Goal: Information Seeking & Learning: Find specific fact

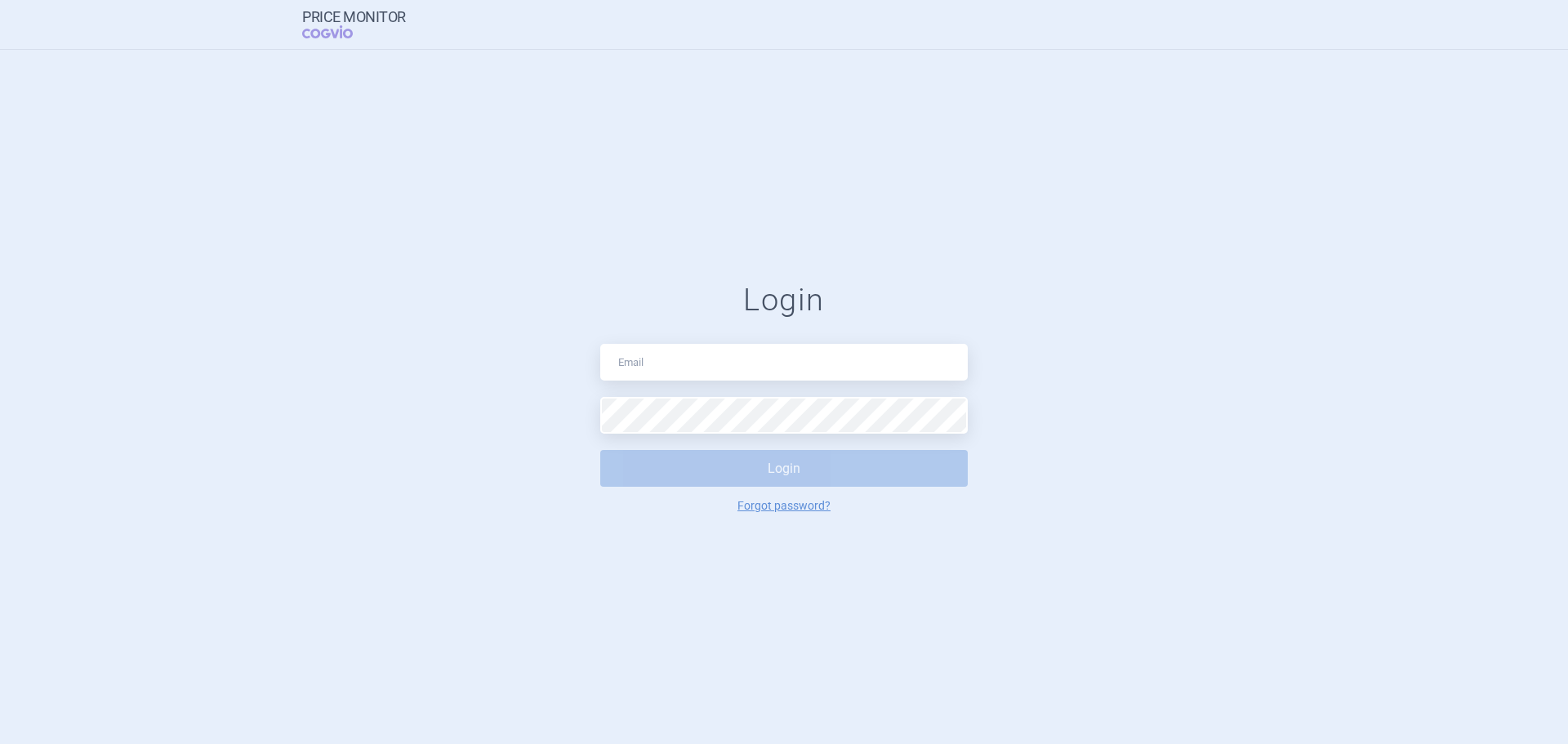
type input "[PERSON_NAME][EMAIL_ADDRESS][PERSON_NAME][PERSON_NAME][DOMAIN_NAME]"
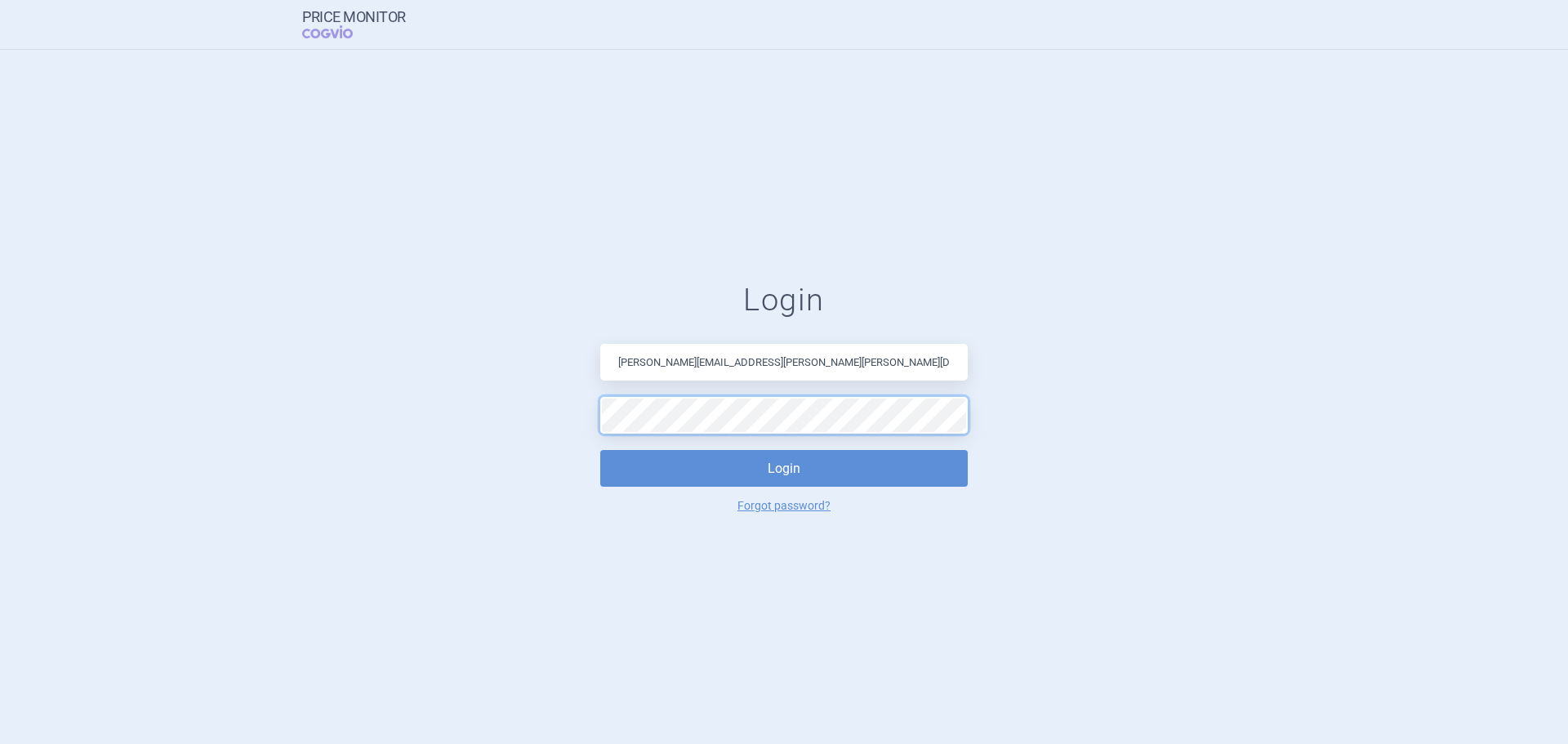
click at [601, 450] on button "Login" at bounding box center [784, 468] width 368 height 36
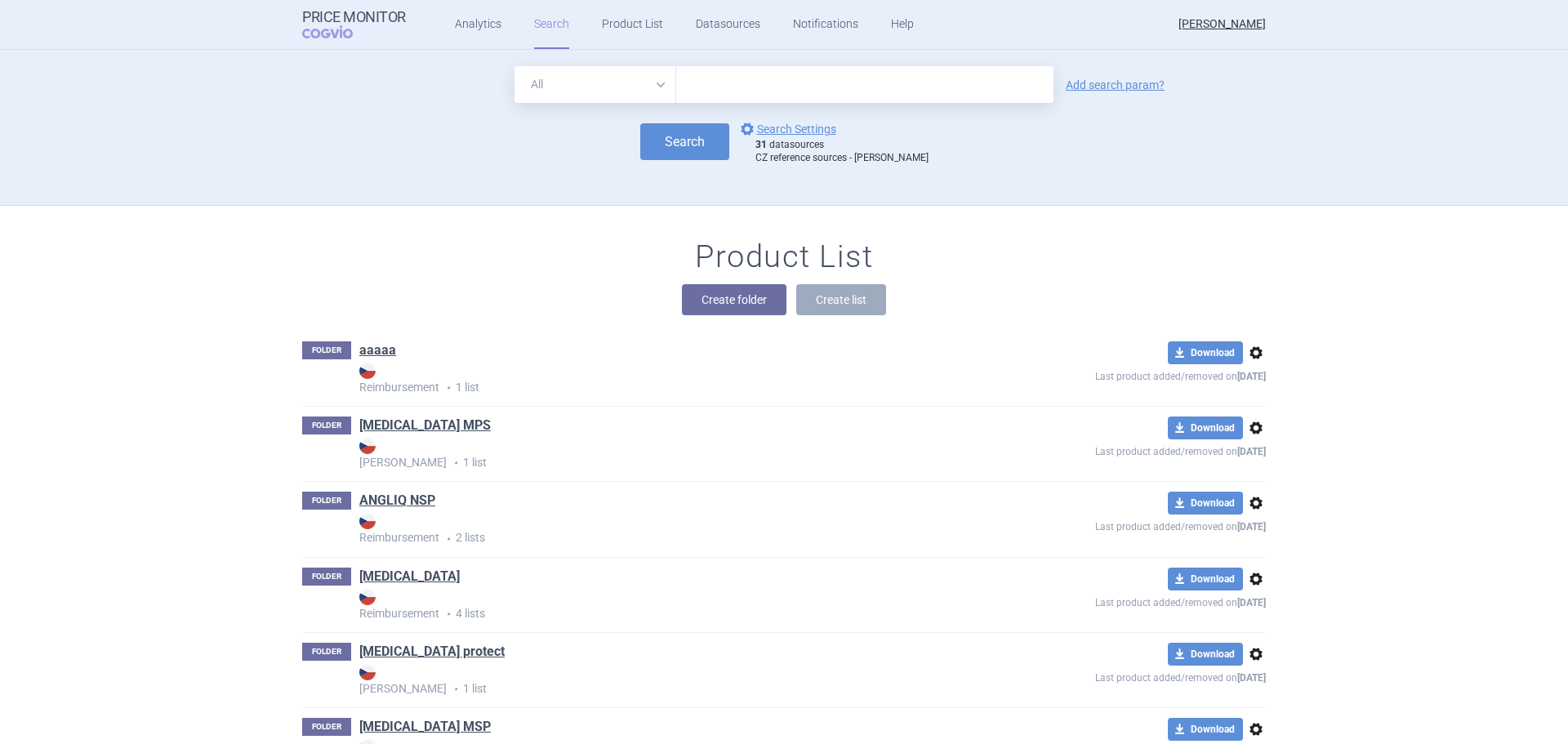
click at [735, 69] on input "text" at bounding box center [865, 84] width 377 height 36
type input "Beyontra"
click at [696, 147] on button "Search" at bounding box center [684, 142] width 89 height 36
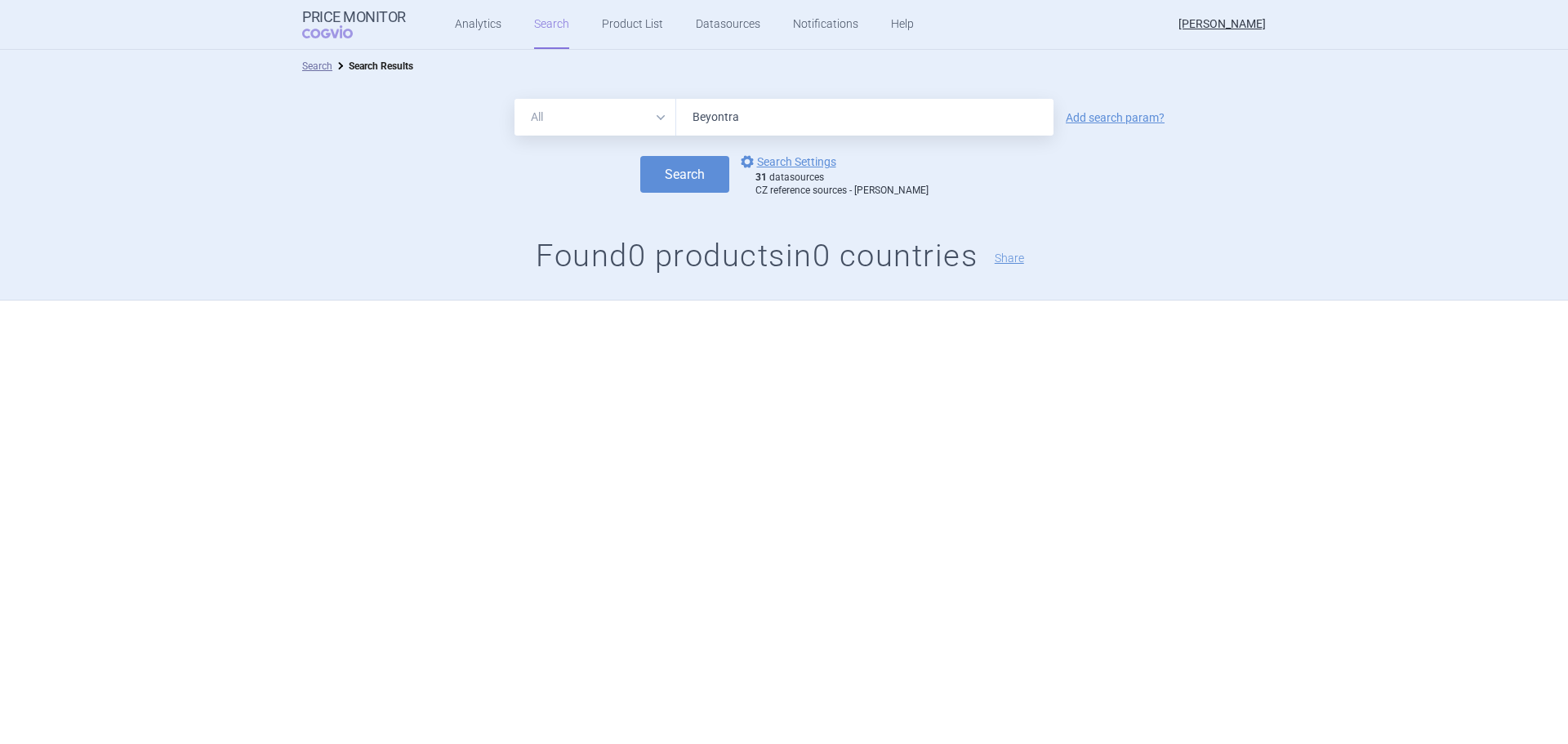
click at [720, 118] on input "Beyontra" at bounding box center [865, 117] width 377 height 36
type input "Beyonttra"
click at [711, 173] on button "Search" at bounding box center [684, 174] width 89 height 36
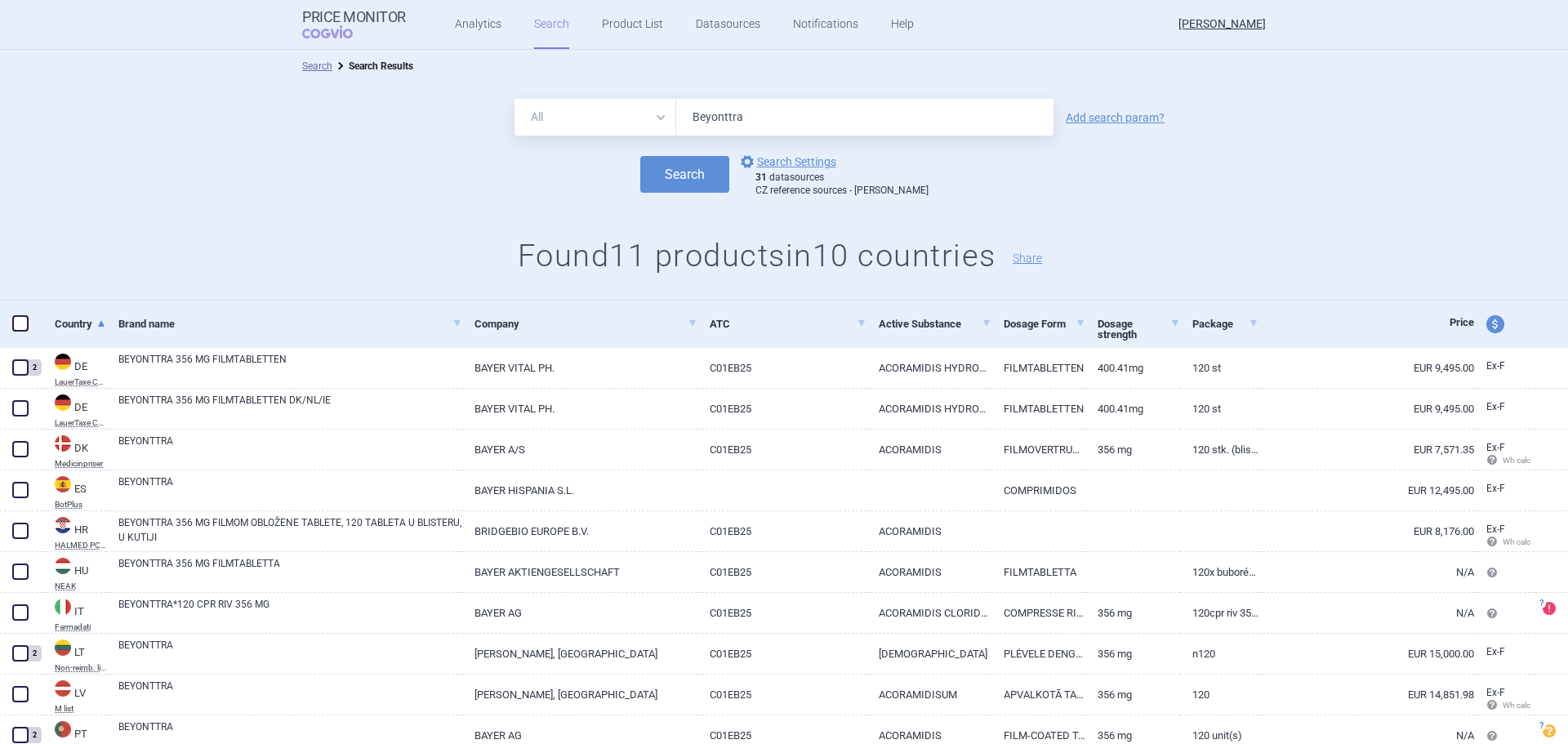
scroll to position [106, 0]
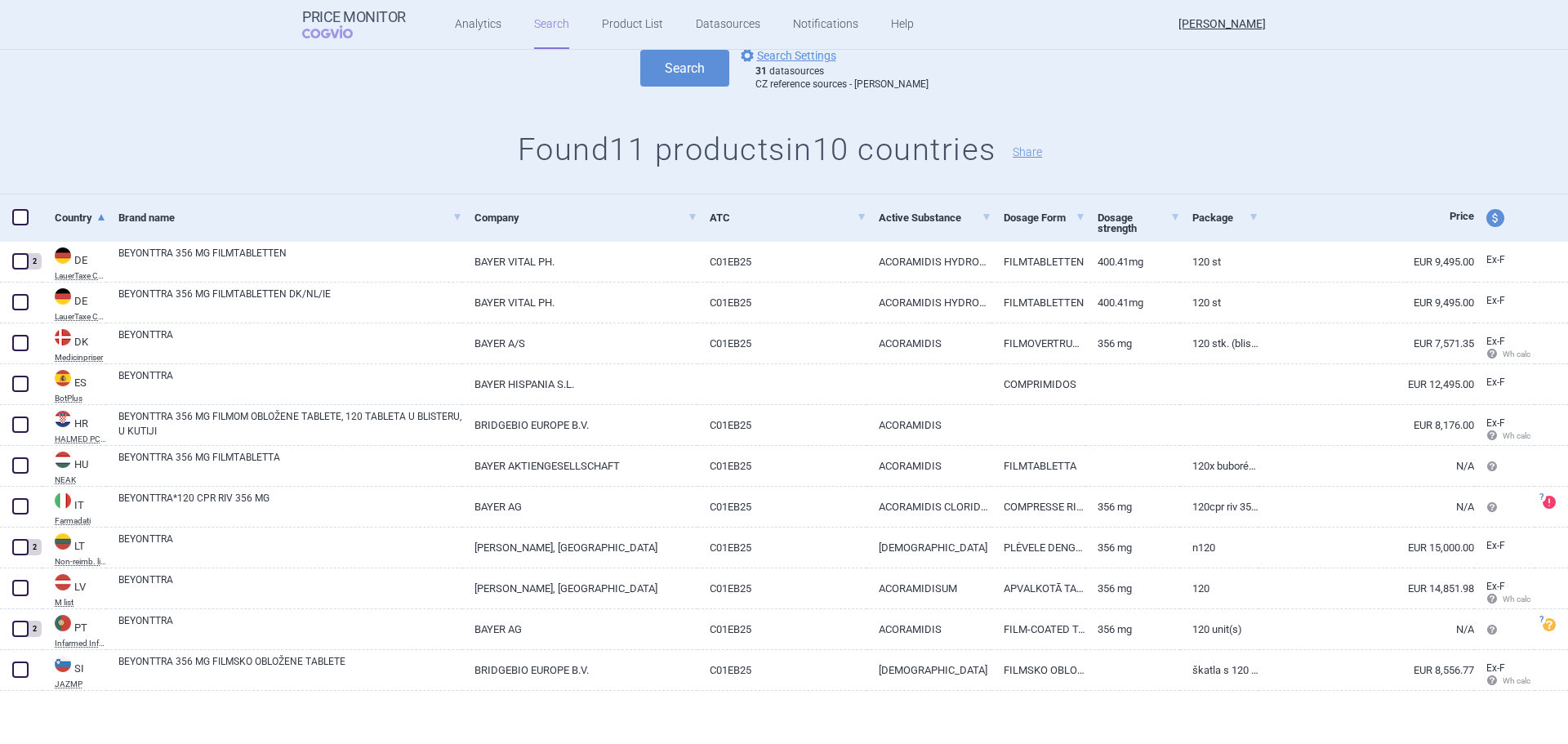
click at [1486, 216] on span "price and currency" at bounding box center [1494, 217] width 18 height 18
select select "ex-factory"
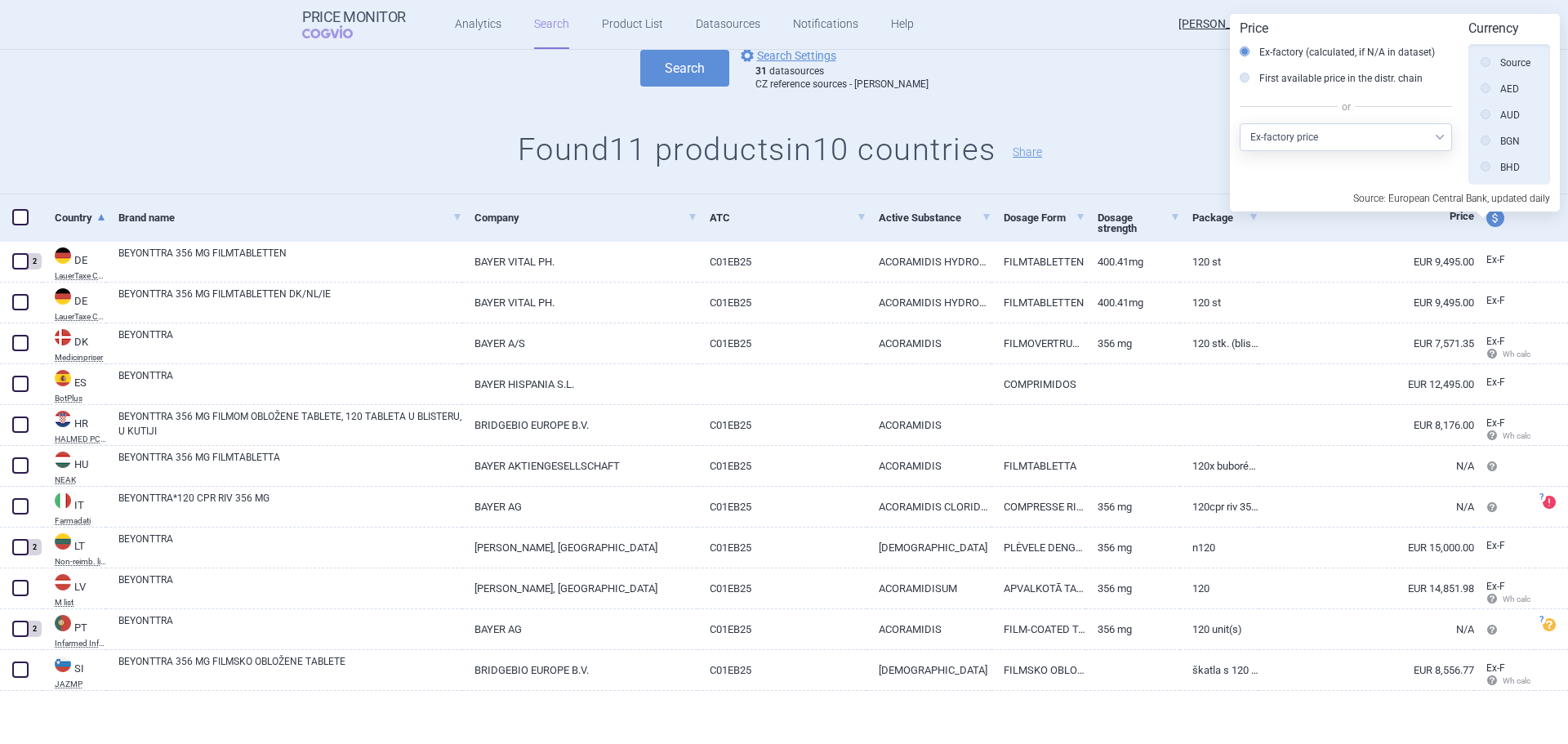
scroll to position [368, 0]
click at [1412, 145] on select "Select other price type Ex-factory price Ex-factory price with VAT Wholesale pr…" at bounding box center [1346, 137] width 213 height 28
click at [1195, 135] on h1 "Found 11 products in 10 countries Share" at bounding box center [784, 149] width 1568 height 37
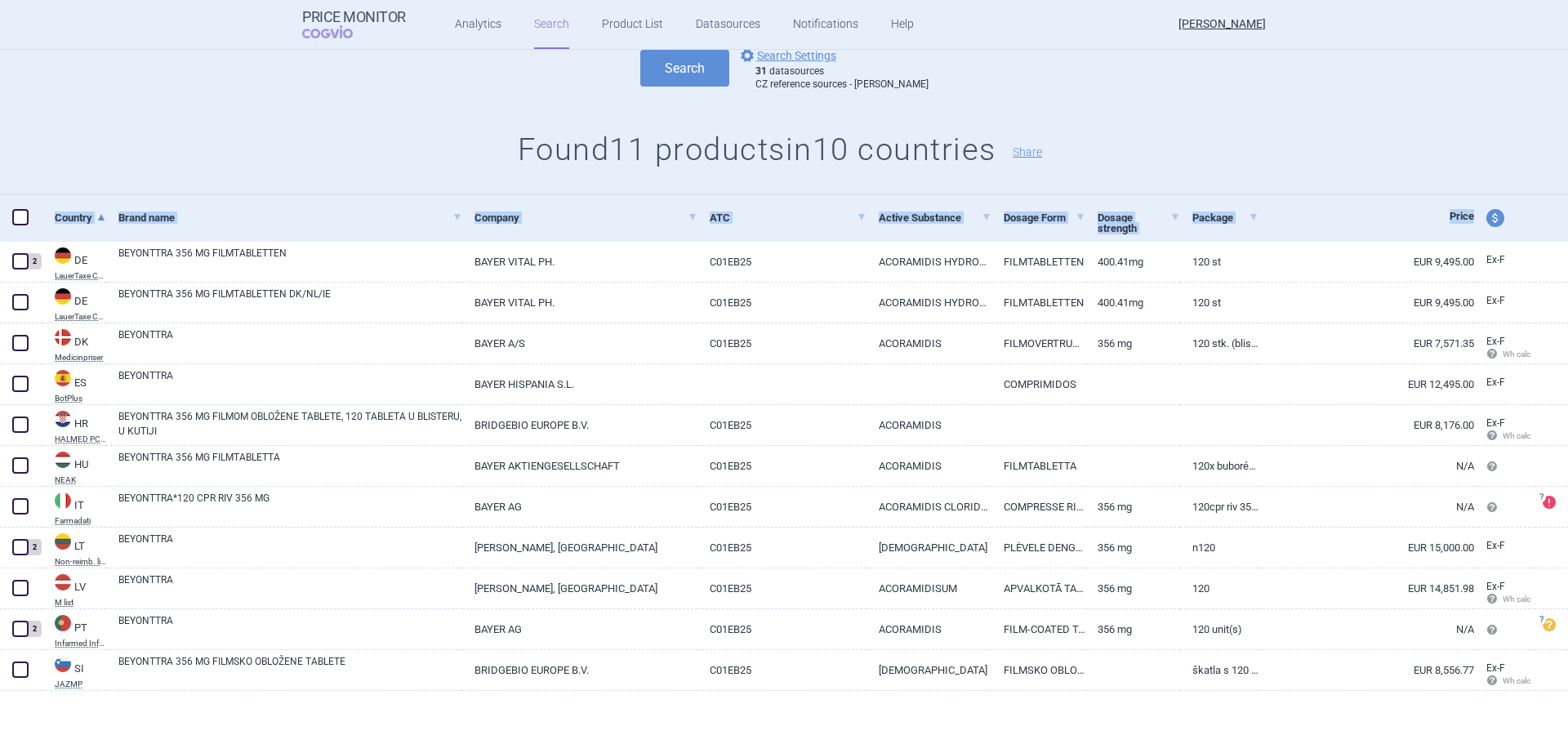
drag, startPoint x: 1195, startPoint y: 135, endPoint x: 1462, endPoint y: 214, distance: 278.4
click at [1462, 214] on div "Search Search Results All Brand Name ATC Company Active Substance Country Newer…" at bounding box center [784, 343] width 1568 height 800
click at [1486, 214] on span "price and currency" at bounding box center [1494, 217] width 18 height 18
select select "ex-factory"
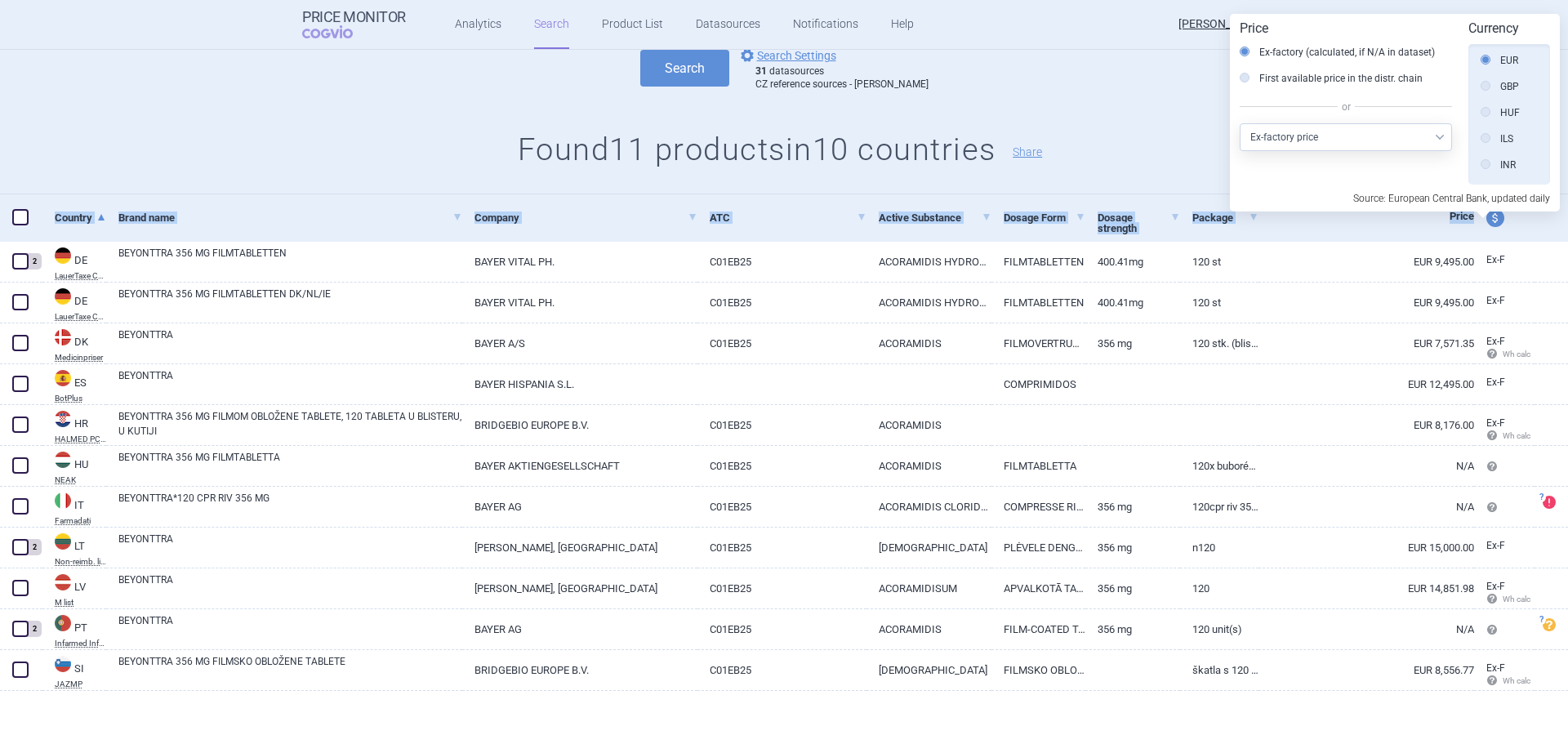
click at [1360, 148] on select "Select other price type Ex-factory price Ex-factory price with VAT Wholesale pr…" at bounding box center [1346, 137] width 213 height 28
click at [1124, 176] on div "All Brand Name ATC Company Active Substance Country Newer than Beyonttra Add se…" at bounding box center [784, 85] width 1568 height 218
